Goal: Transaction & Acquisition: Purchase product/service

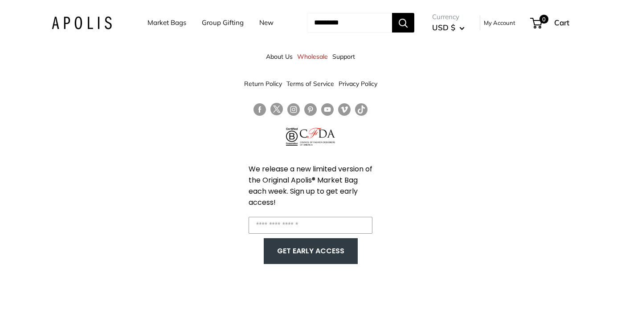
click at [98, 24] on img at bounding box center [82, 22] width 60 height 13
click at [406, 63] on div "About Us Wholesale Support Return Policy Terms of Service Privacy Policy We rel…" at bounding box center [310, 158] width 621 height 317
click at [469, 77] on div "About Us Wholesale Support Return Policy Terms of Service Privacy Policy We rel…" at bounding box center [310, 158] width 621 height 317
click at [277, 59] on link "About Us" at bounding box center [279, 57] width 27 height 16
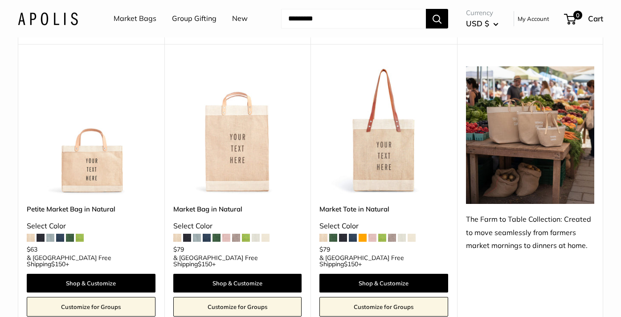
scroll to position [1865, 0]
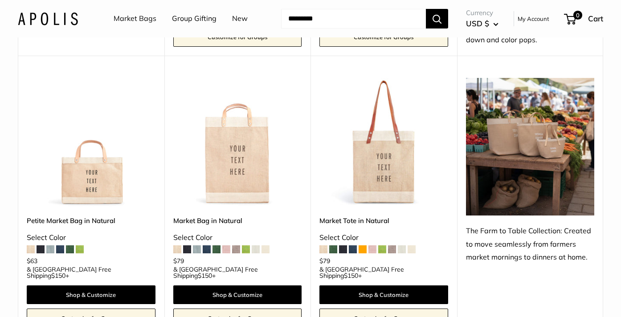
click at [0, 0] on img at bounding box center [0, 0] width 0 height 0
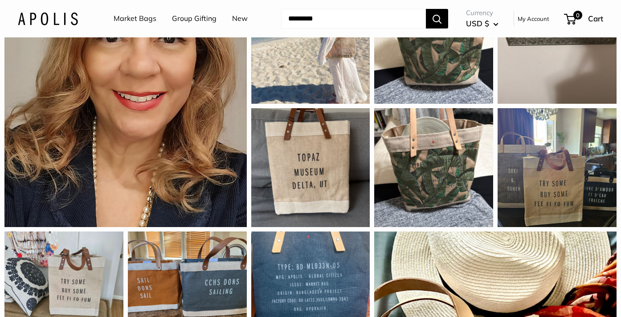
scroll to position [835, 0]
